Goal: Task Accomplishment & Management: Use online tool/utility

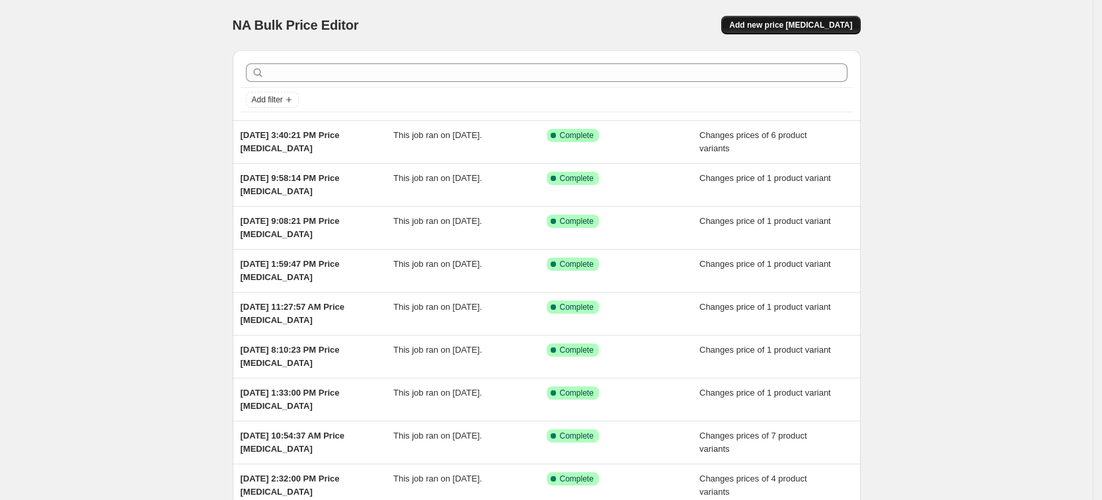
click at [784, 26] on span "Add new price change job" at bounding box center [790, 25] width 123 height 11
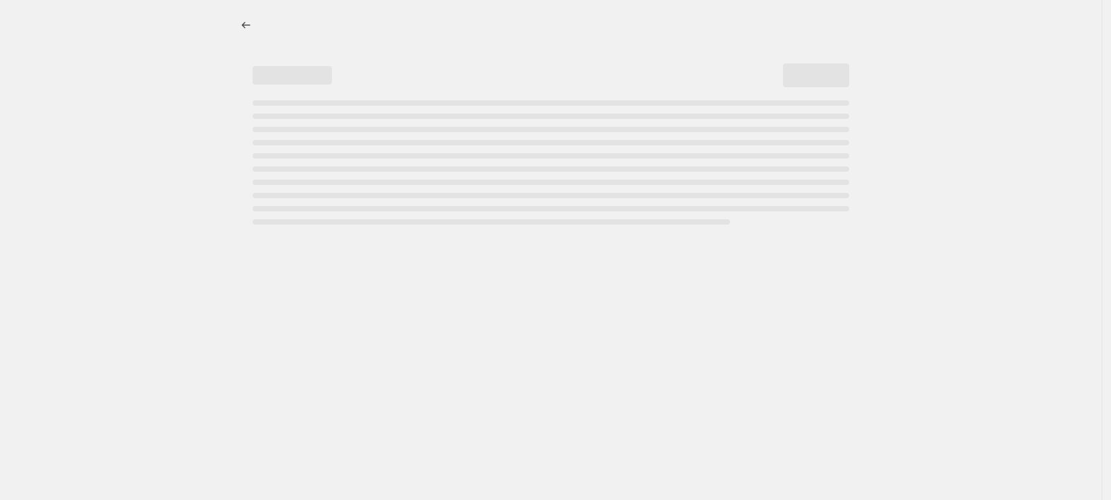
select select "percentage"
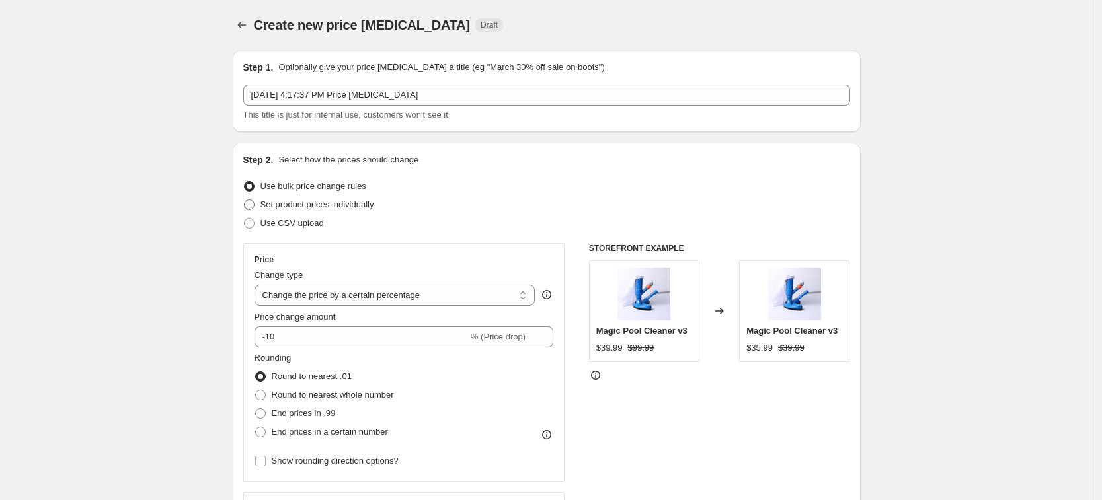
click at [357, 204] on span "Set product prices individually" at bounding box center [317, 205] width 114 height 10
click at [245, 200] on input "Set product prices individually" at bounding box center [244, 200] width 1 height 1
radio input "true"
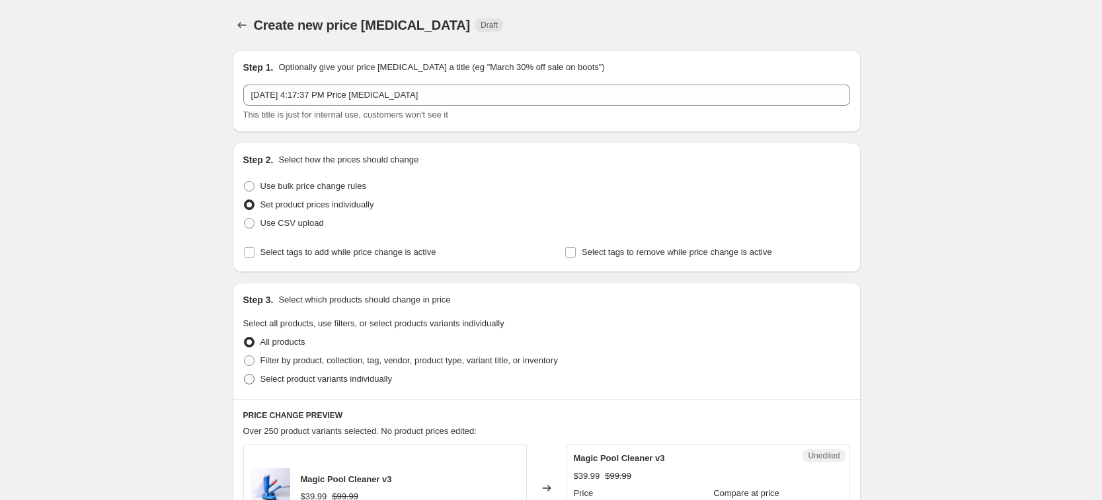
click at [337, 385] on span "Select product variants individually" at bounding box center [326, 379] width 132 height 13
click at [245, 375] on input "Select product variants individually" at bounding box center [244, 374] width 1 height 1
radio input "true"
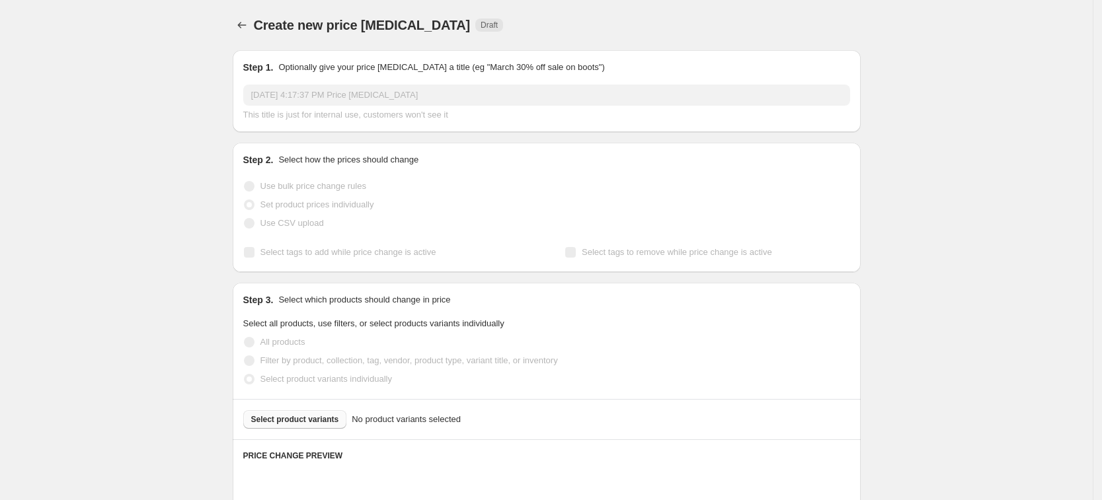
click at [325, 411] on div "Select product variants No product variants selected" at bounding box center [546, 420] width 607 height 19
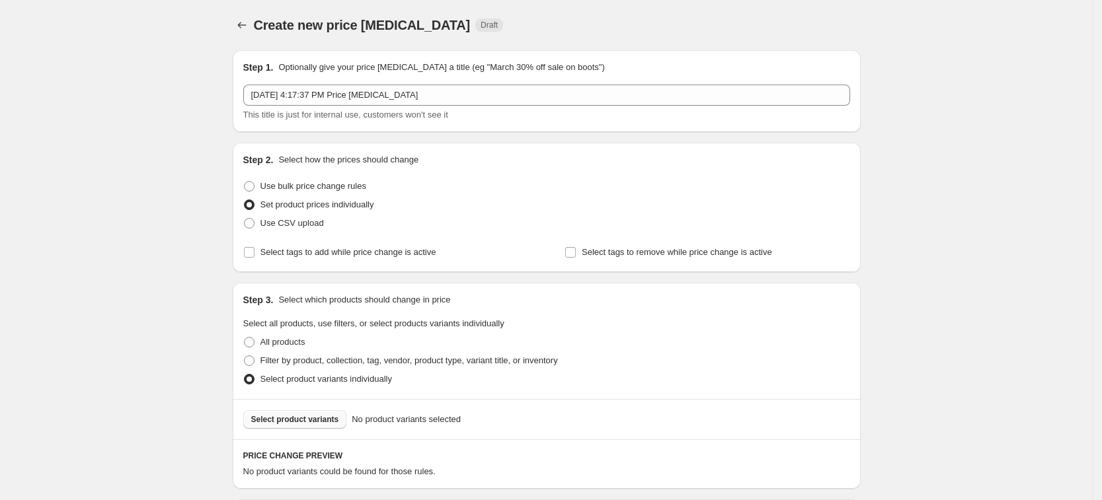
click at [326, 418] on span "Select product variants" at bounding box center [295, 420] width 88 height 11
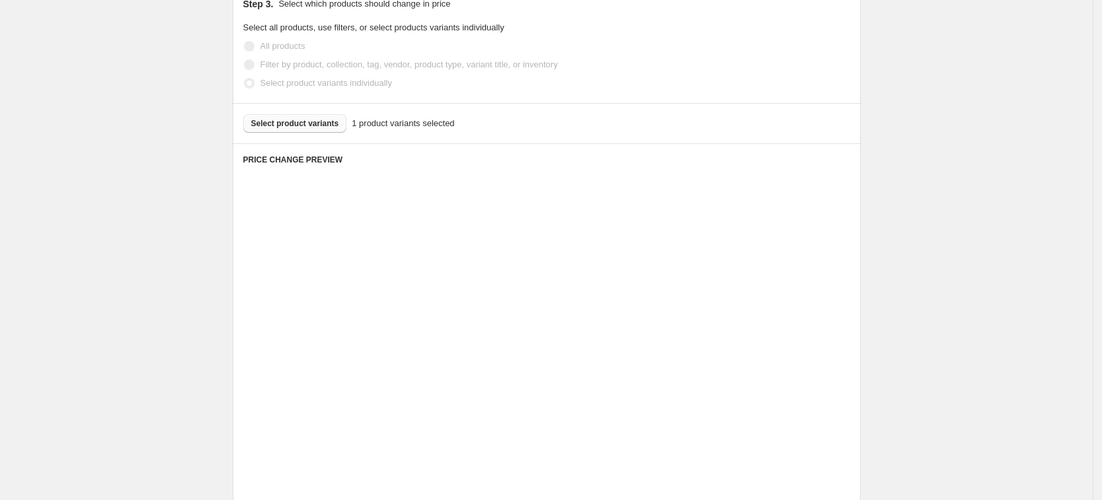
scroll to position [331, 0]
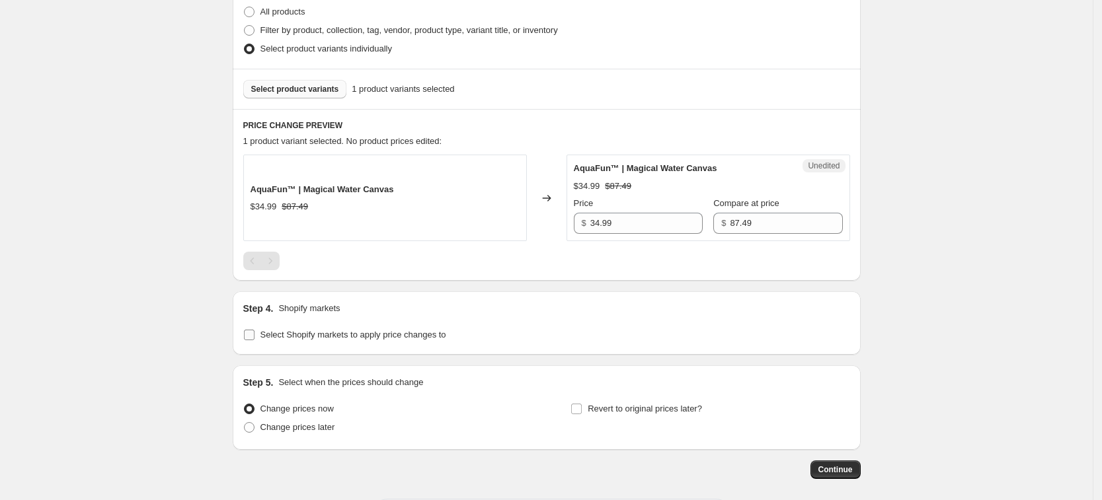
click at [420, 340] on span "Select Shopify markets to apply price changes to" at bounding box center [353, 335] width 186 height 10
click at [255, 340] on input "Select Shopify markets to apply price changes to" at bounding box center [249, 335] width 11 height 11
checkbox input "true"
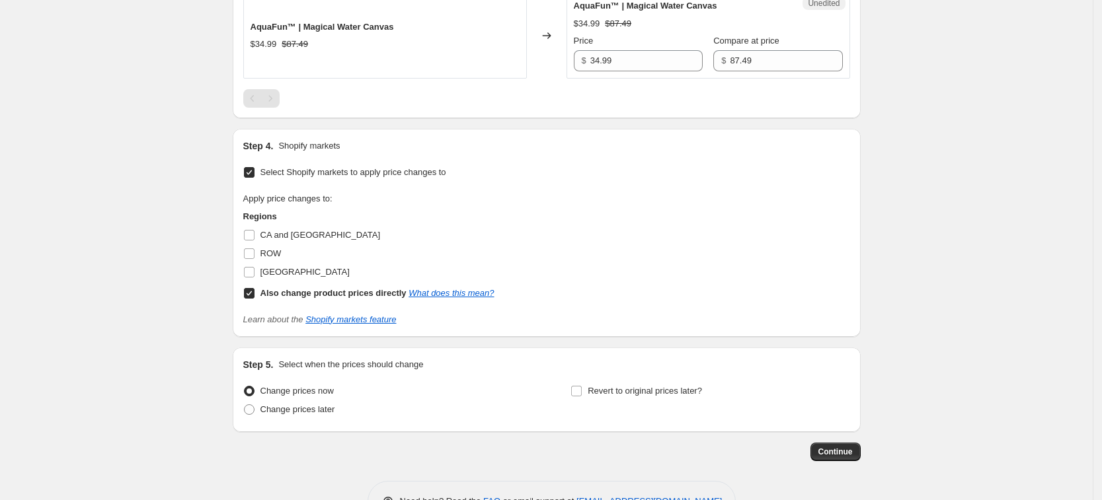
scroll to position [496, 0]
